Goal: Information Seeking & Learning: Learn about a topic

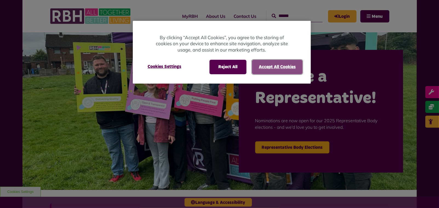
click at [264, 71] on button "Accept All Cookies" at bounding box center [277, 67] width 51 height 14
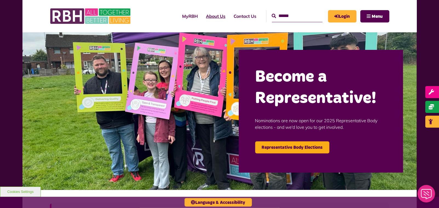
click at [210, 15] on link "About Us" at bounding box center [216, 16] width 28 height 15
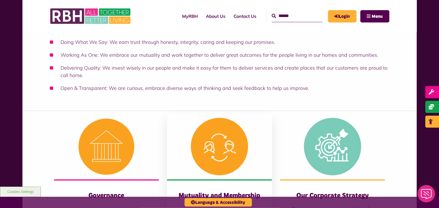
scroll to position [247, 0]
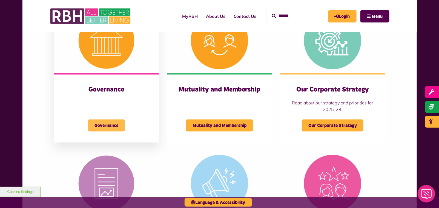
click at [110, 124] on span "Governance" at bounding box center [106, 125] width 37 height 12
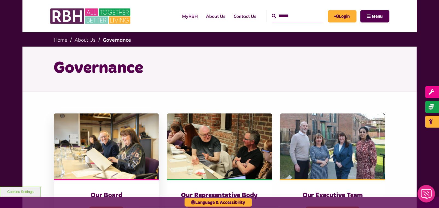
scroll to position [35, 0]
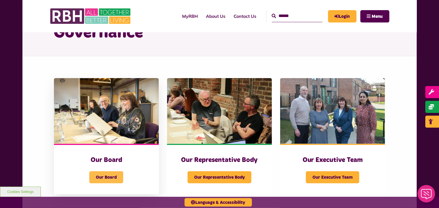
click at [109, 176] on span "Our Board" at bounding box center [106, 177] width 34 height 12
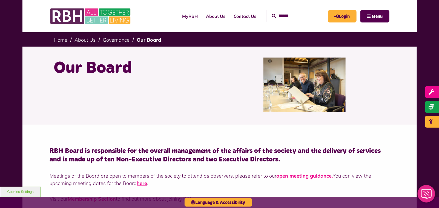
click at [205, 13] on link "About Us" at bounding box center [216, 16] width 28 height 15
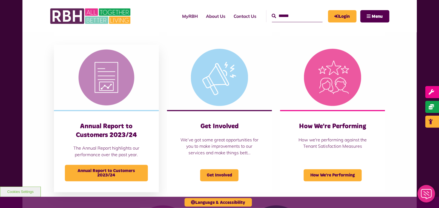
scroll to position [177, 0]
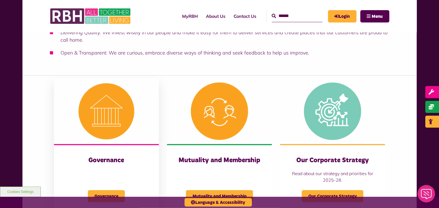
click at [103, 154] on div "Governance Governance" at bounding box center [106, 178] width 105 height 69
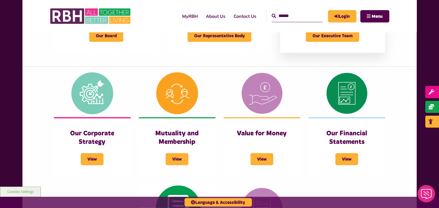
scroll to position [71, 0]
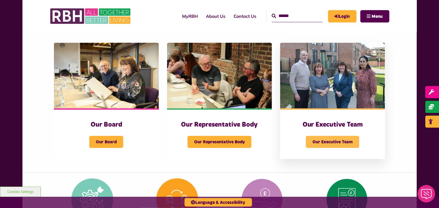
click at [337, 139] on span "Our Executive Team" at bounding box center [332, 142] width 53 height 12
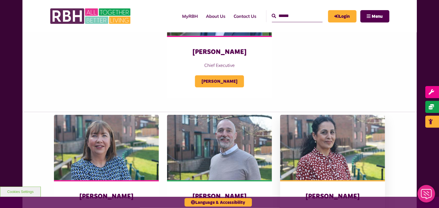
scroll to position [247, 0]
